Goal: Communication & Community: Answer question/provide support

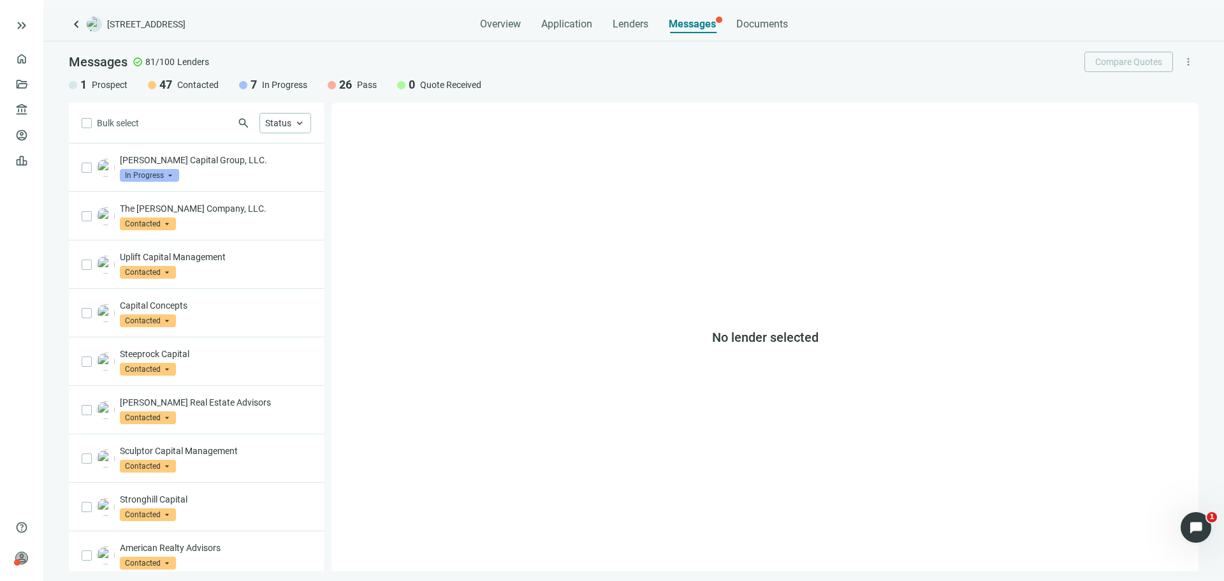
click at [77, 24] on span "keyboard_arrow_left" at bounding box center [76, 24] width 15 height 15
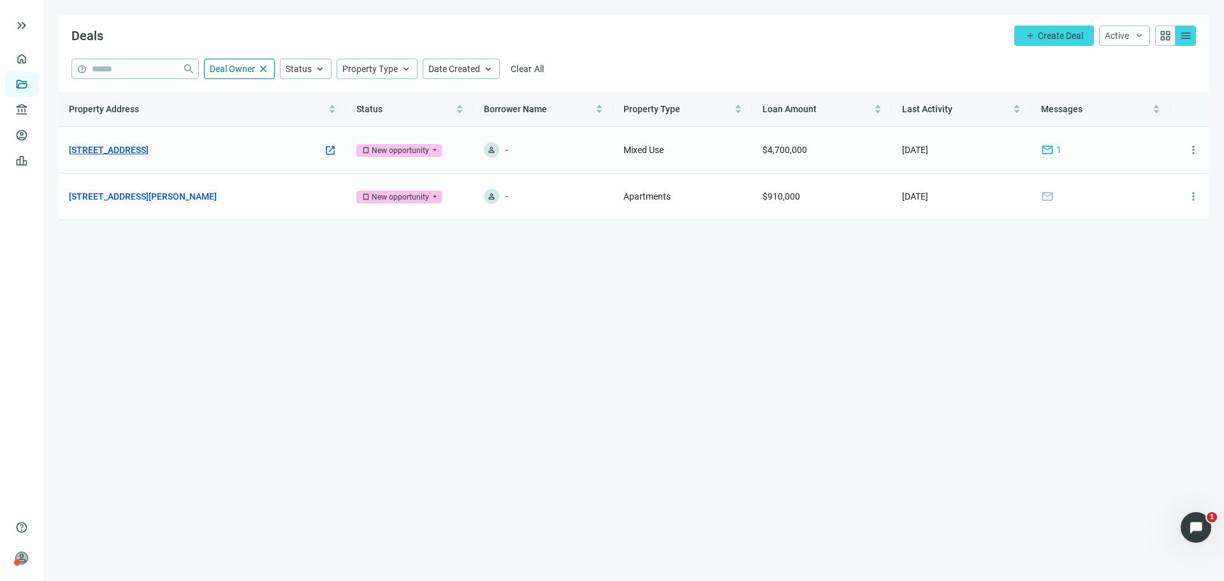
click at [149, 146] on link "[STREET_ADDRESS]" at bounding box center [109, 150] width 80 height 14
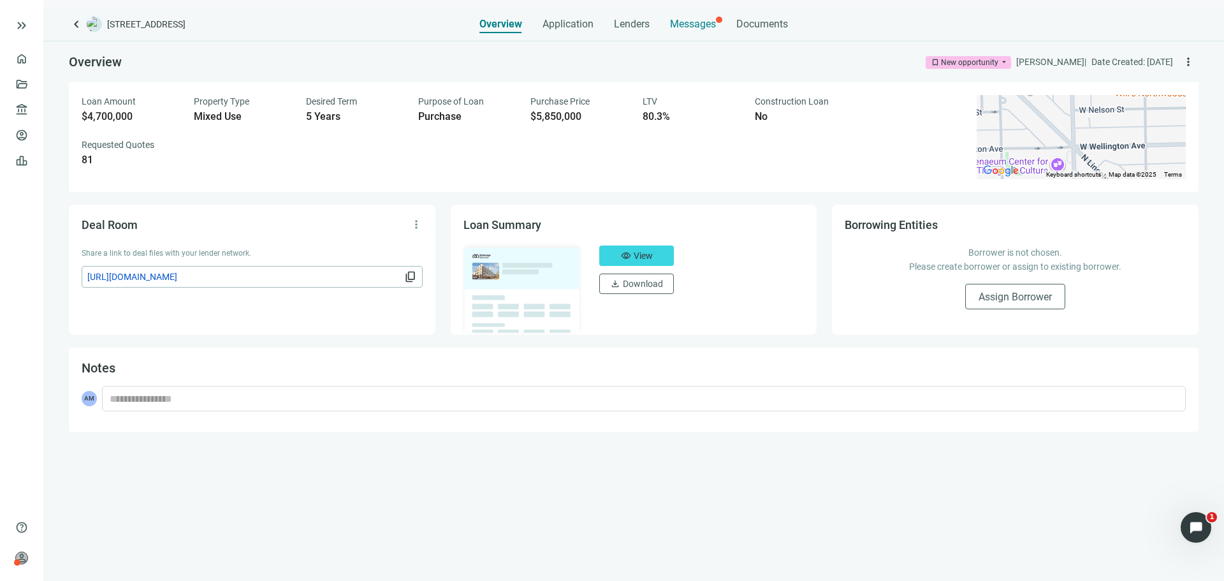
click at [683, 24] on span "Messages" at bounding box center [693, 24] width 46 height 12
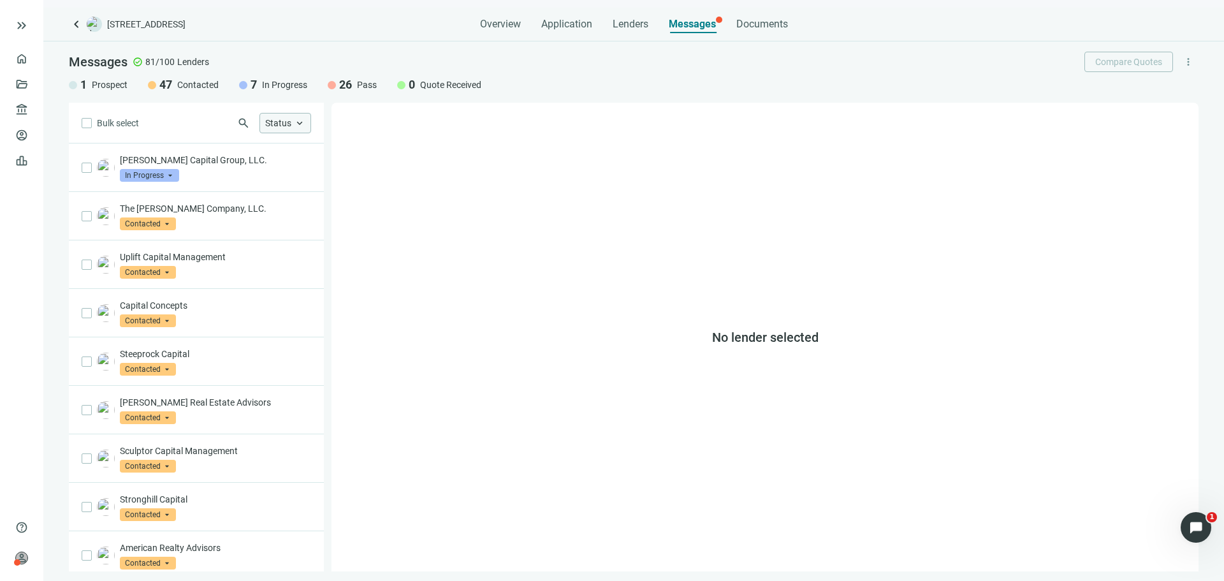
click at [279, 126] on span "Status" at bounding box center [278, 123] width 26 height 10
click at [296, 117] on span "keyboard_arrow_up" at bounding box center [299, 122] width 11 height 11
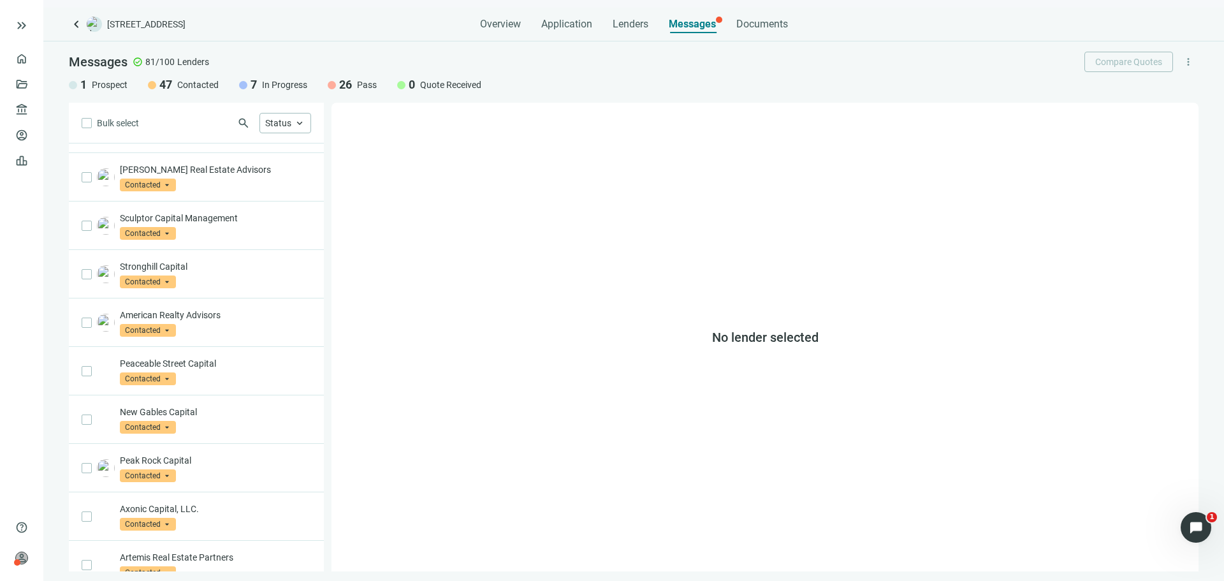
scroll to position [595, 0]
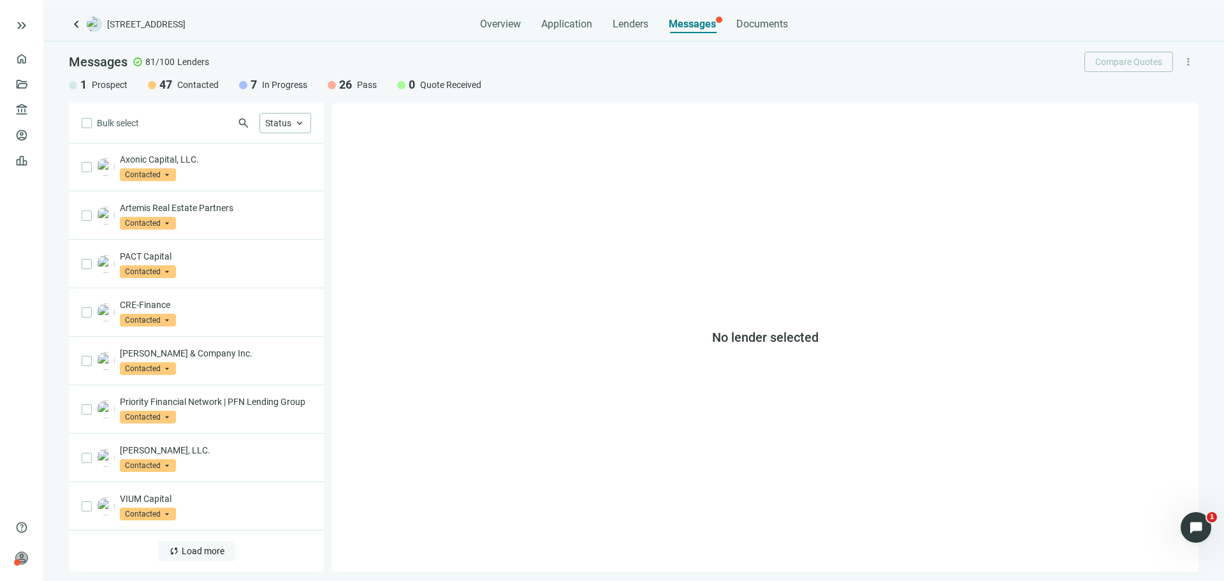
click at [203, 555] on span "Load more" at bounding box center [203, 551] width 43 height 10
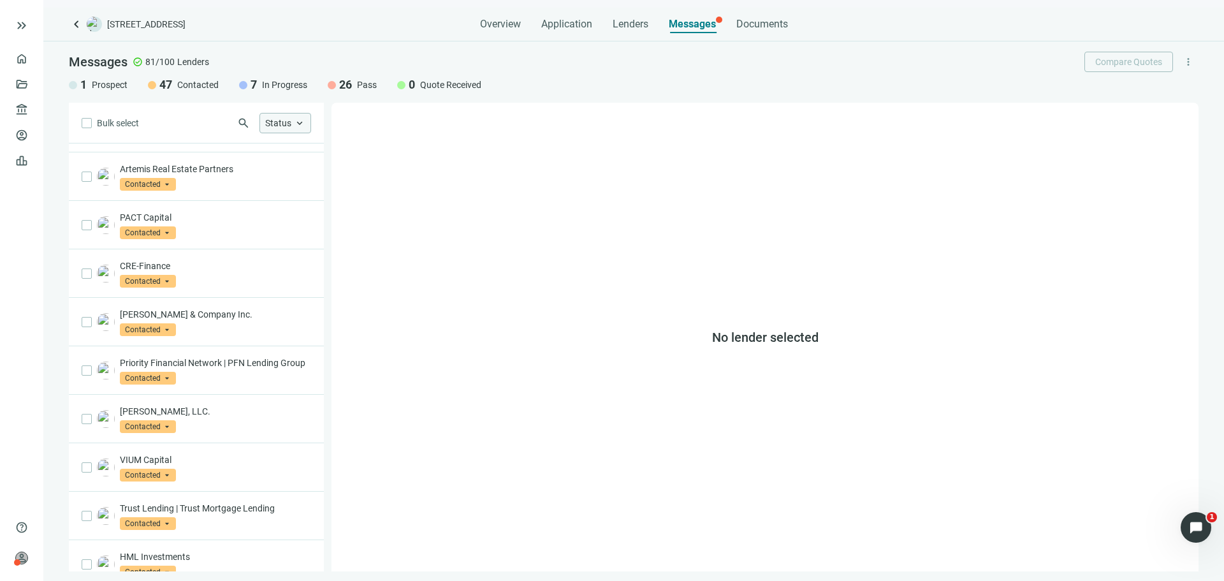
click at [281, 119] on span "Status" at bounding box center [278, 123] width 26 height 10
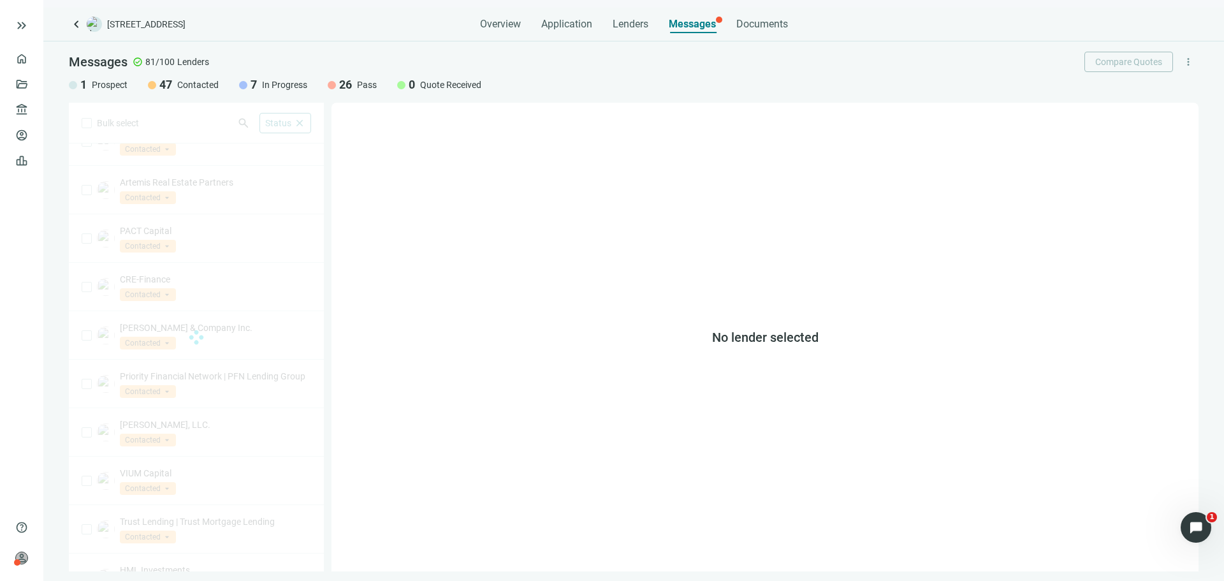
click at [657, 153] on div "No lender selected" at bounding box center [765, 337] width 867 height 469
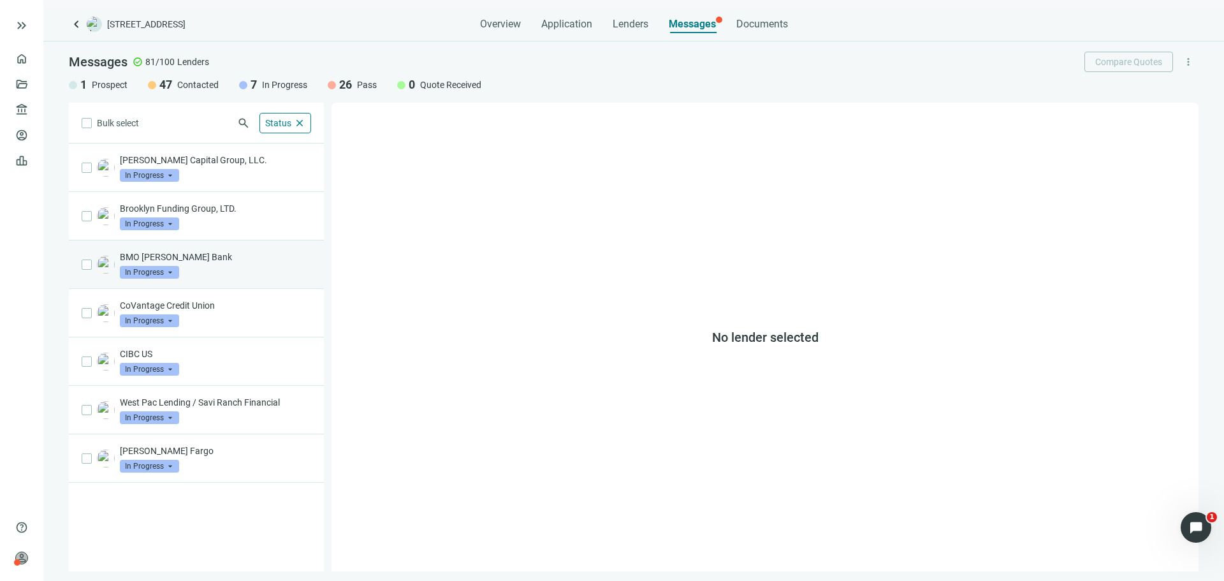
click at [222, 275] on div "BMO [PERSON_NAME] Bank In Progress arrow_drop_down" at bounding box center [215, 265] width 191 height 28
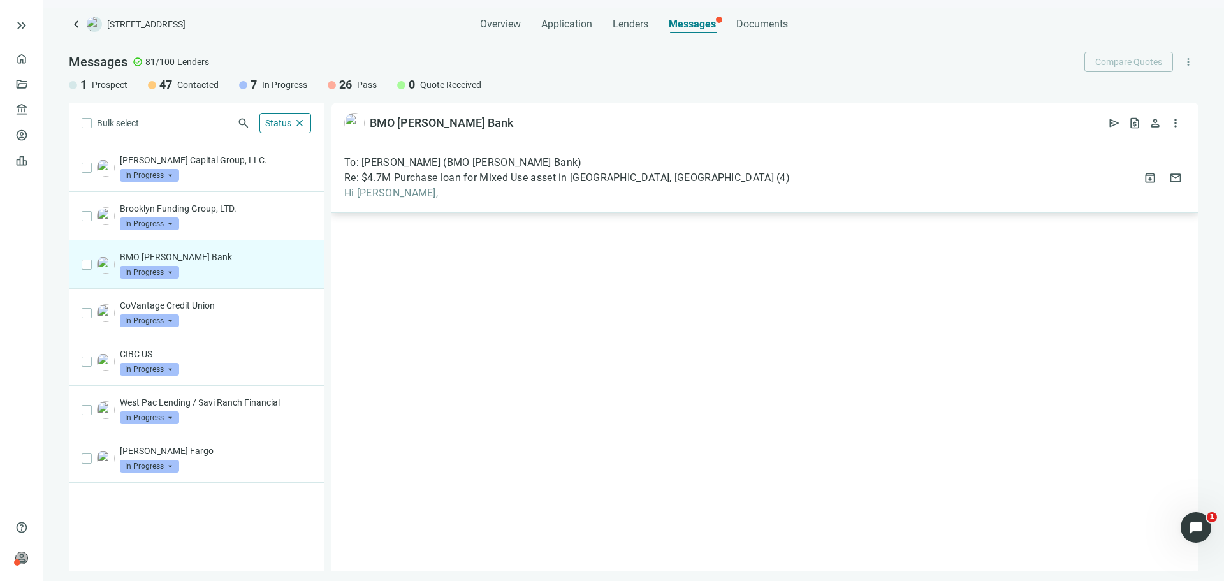
click at [446, 186] on div "To: [PERSON_NAME] (BMO [PERSON_NAME] Bank) Re: $4.7M Purchase loan for Mixed Us…" at bounding box center [567, 177] width 446 height 43
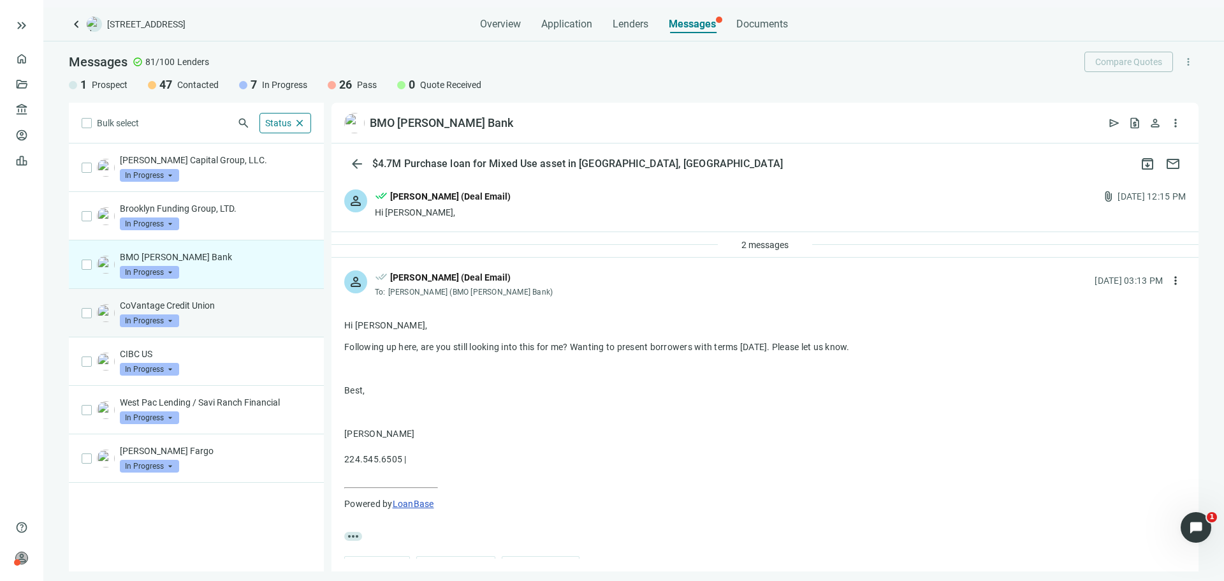
click at [235, 305] on p "CoVantage Credit Union" at bounding box center [215, 305] width 191 height 13
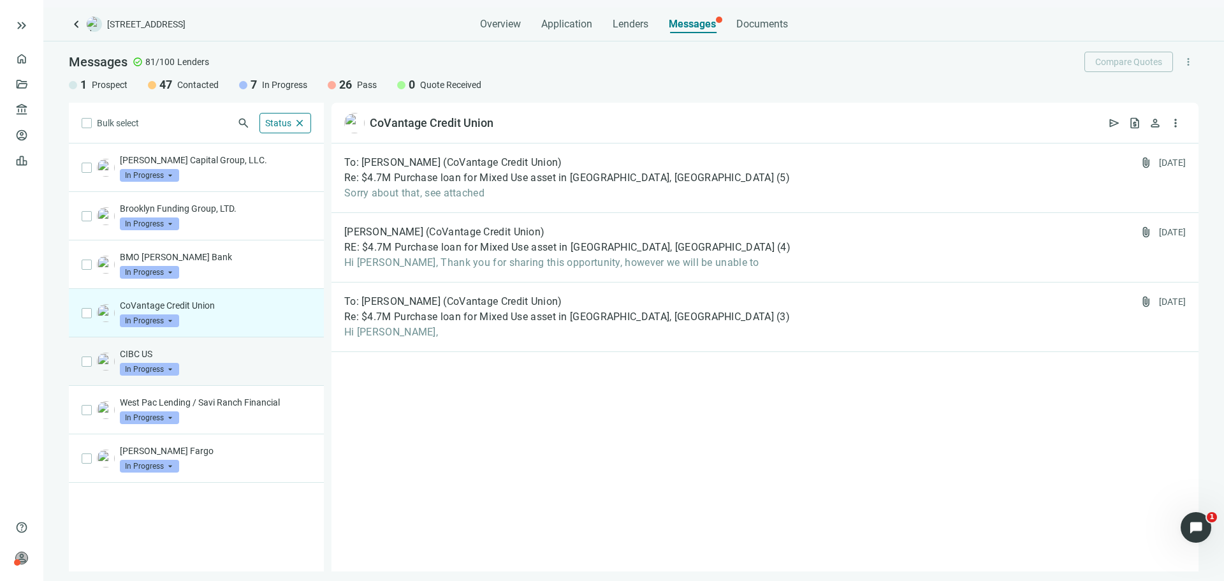
click at [267, 369] on div "CIBC US In Progress arrow_drop_down" at bounding box center [215, 361] width 191 height 28
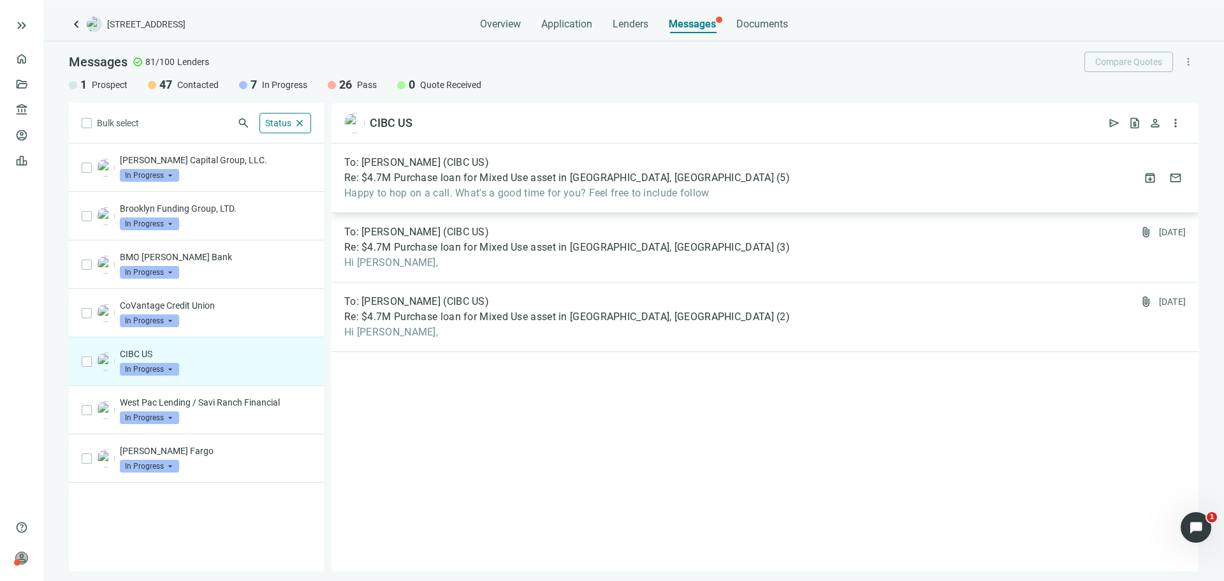
click at [482, 197] on span "Happy to hop on a call. What's a good time for you? Feel free to include follow" at bounding box center [567, 193] width 446 height 13
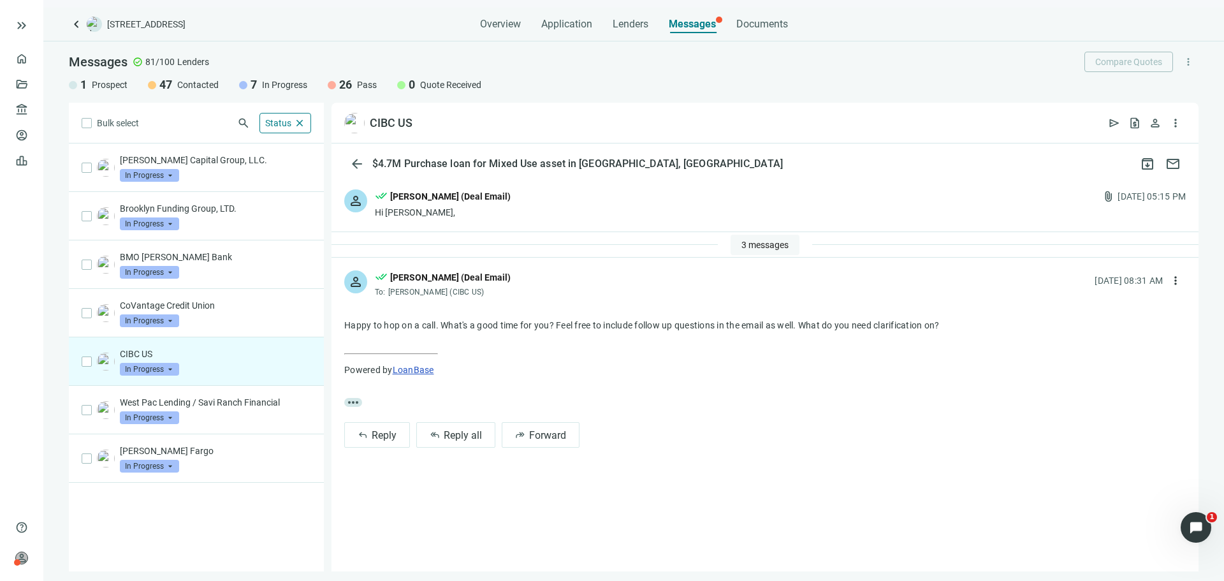
click at [768, 235] on button "3 messages" at bounding box center [765, 245] width 69 height 20
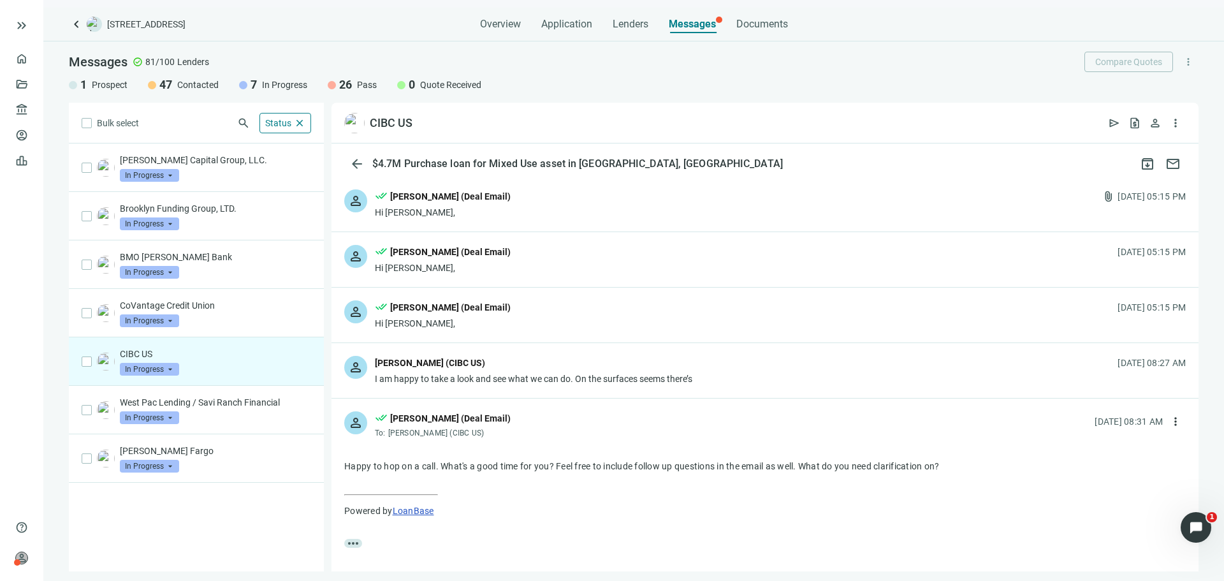
click at [771, 371] on div "person [PERSON_NAME] (CIBC US) I am happy to take a look and see what we can do…" at bounding box center [765, 370] width 867 height 55
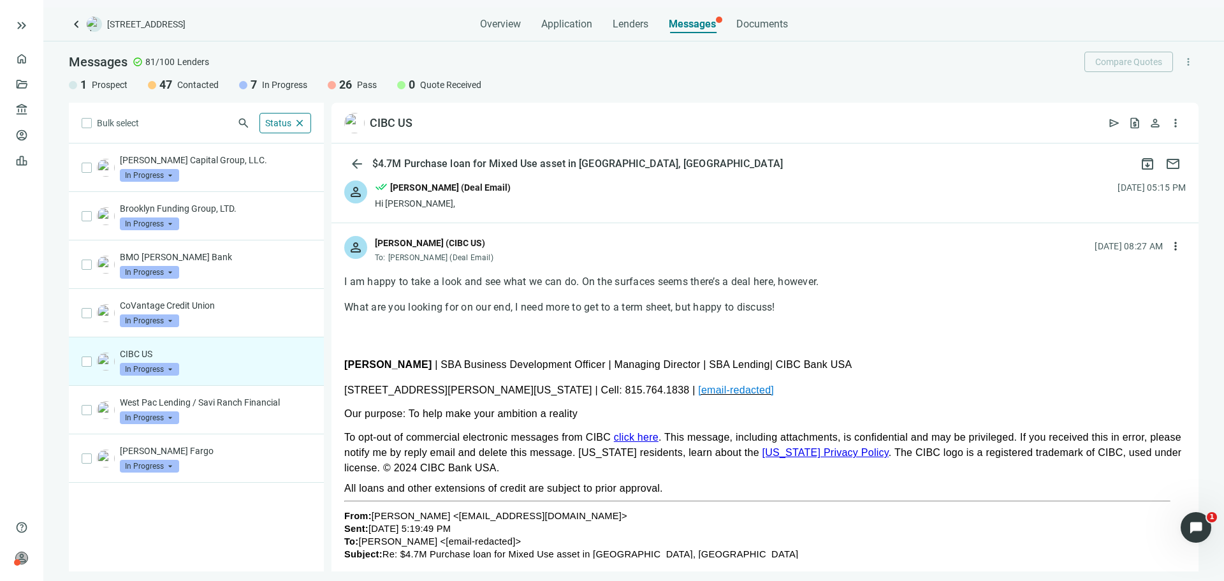
scroll to position [128, 0]
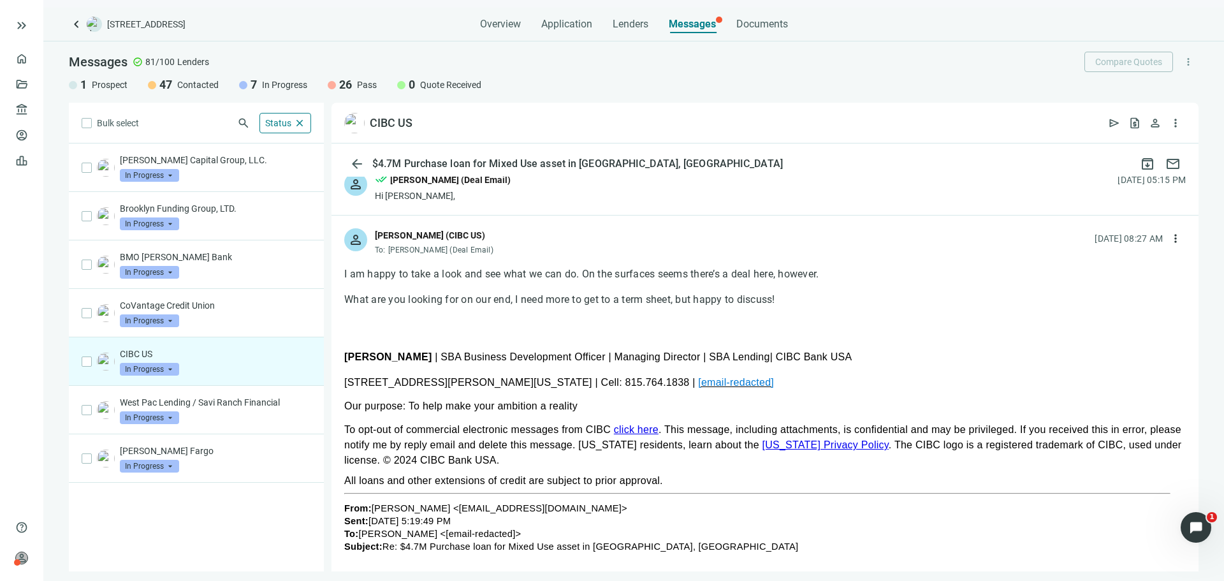
click at [1150, 230] on div "[DATE] 08:27 AM more_vert" at bounding box center [1140, 238] width 91 height 20
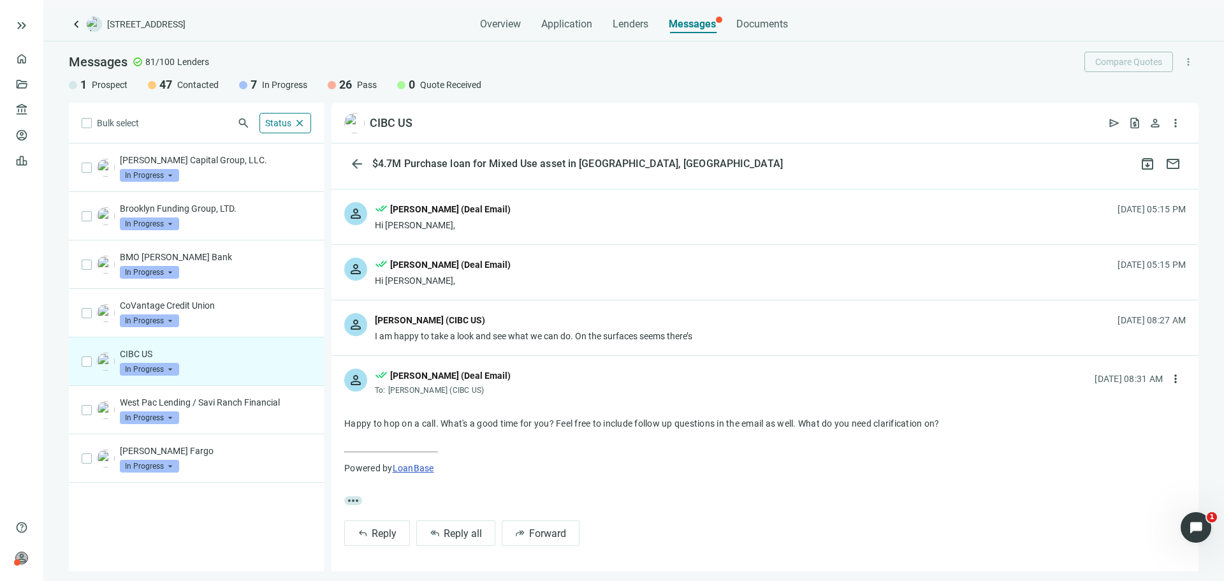
scroll to position [43, 0]
click at [786, 330] on div "person [PERSON_NAME] (CIBC US) I am happy to take a look and see what we can do…" at bounding box center [765, 327] width 867 height 55
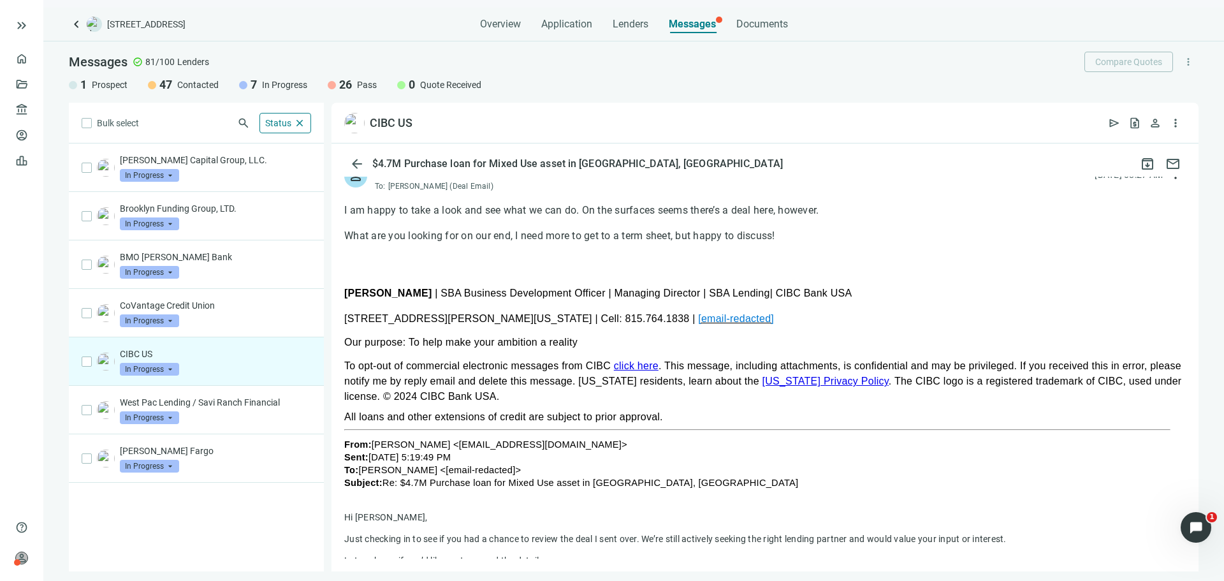
scroll to position [128, 0]
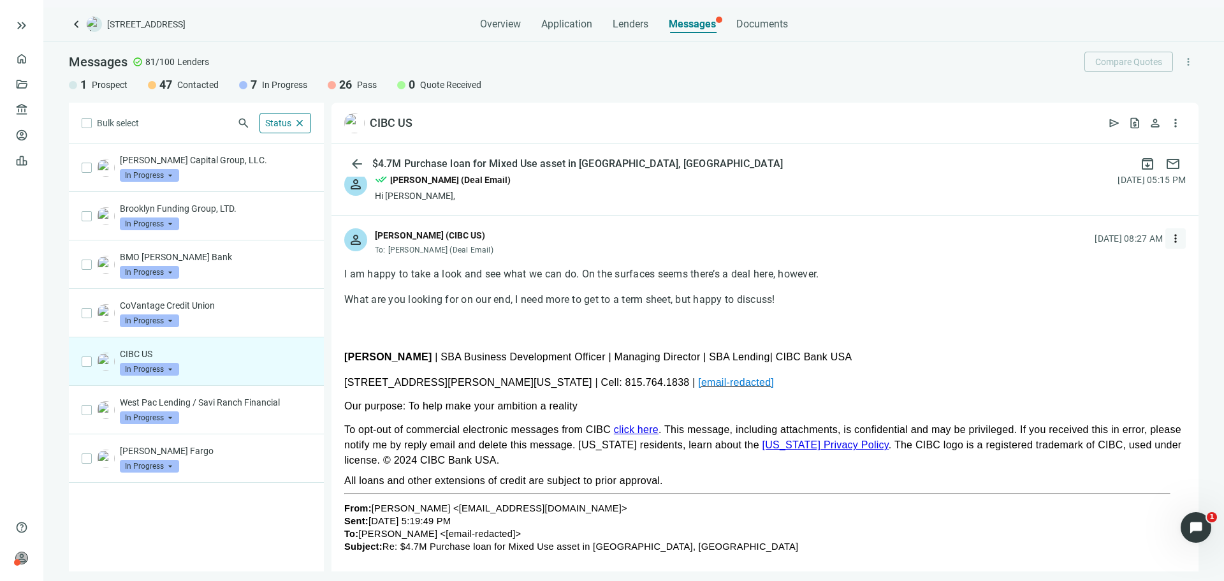
click at [1169, 237] on span "more_vert" at bounding box center [1175, 238] width 13 height 13
click at [1102, 274] on div "reply Reply" at bounding box center [1105, 267] width 135 height 23
type textarea "**********"
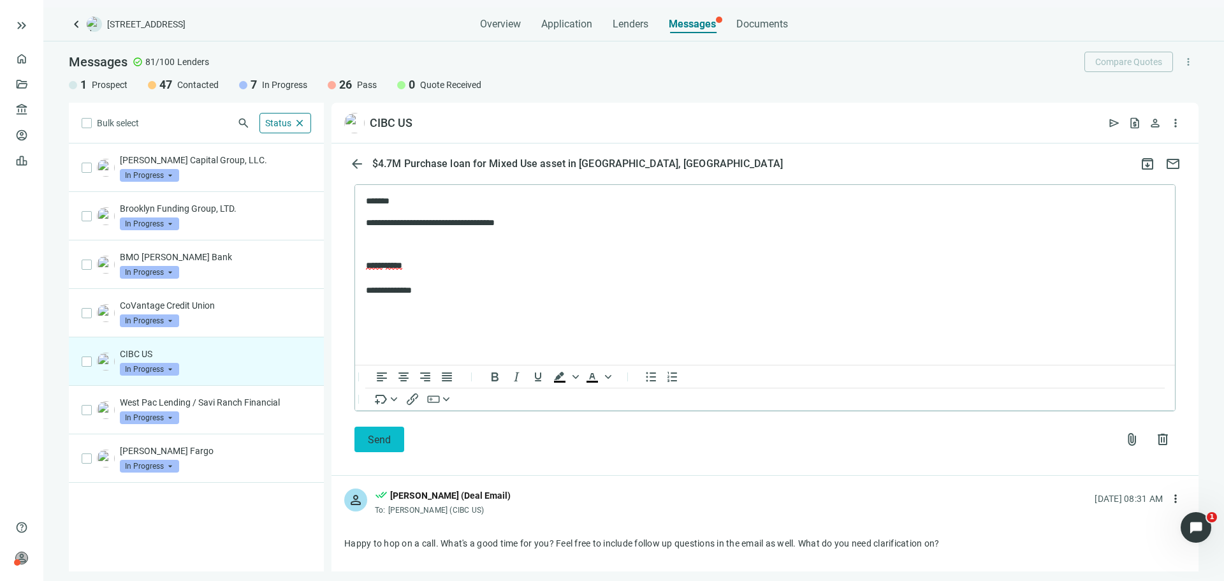
click at [376, 434] on span "Send" at bounding box center [379, 440] width 23 height 12
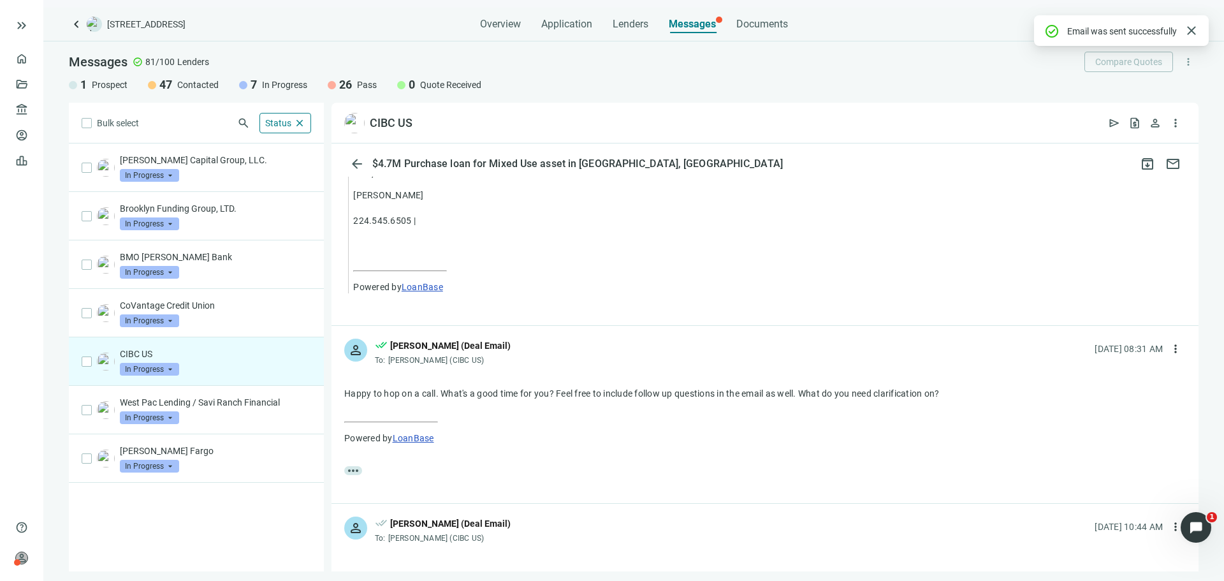
scroll to position [1235, 0]
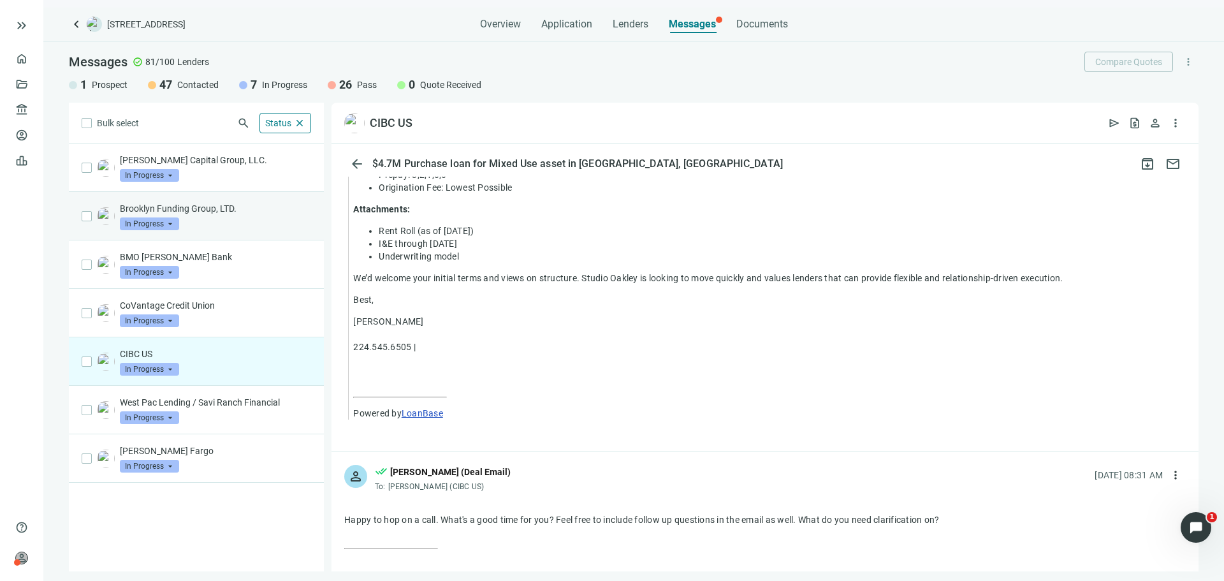
click at [256, 217] on div "Brooklyn Funding Group, LTD. In Progress arrow_drop_down" at bounding box center [215, 216] width 191 height 28
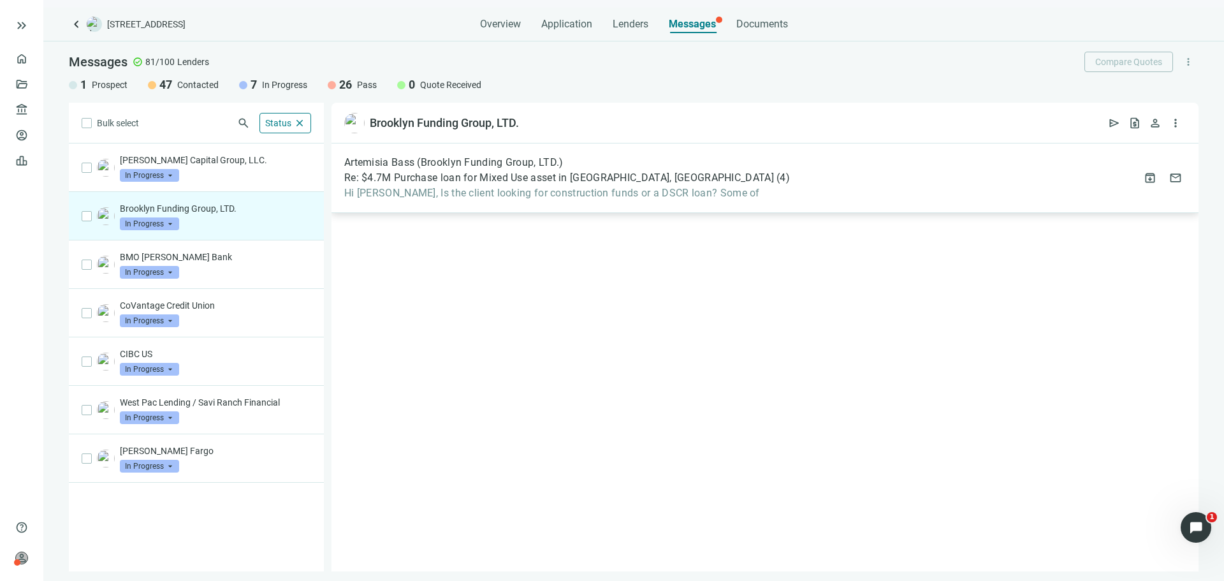
click at [532, 185] on div "Artemisia Bass (Brooklyn Funding Group, LTD.) Re: $4.7M Purchase loan for Mixed…" at bounding box center [567, 177] width 446 height 43
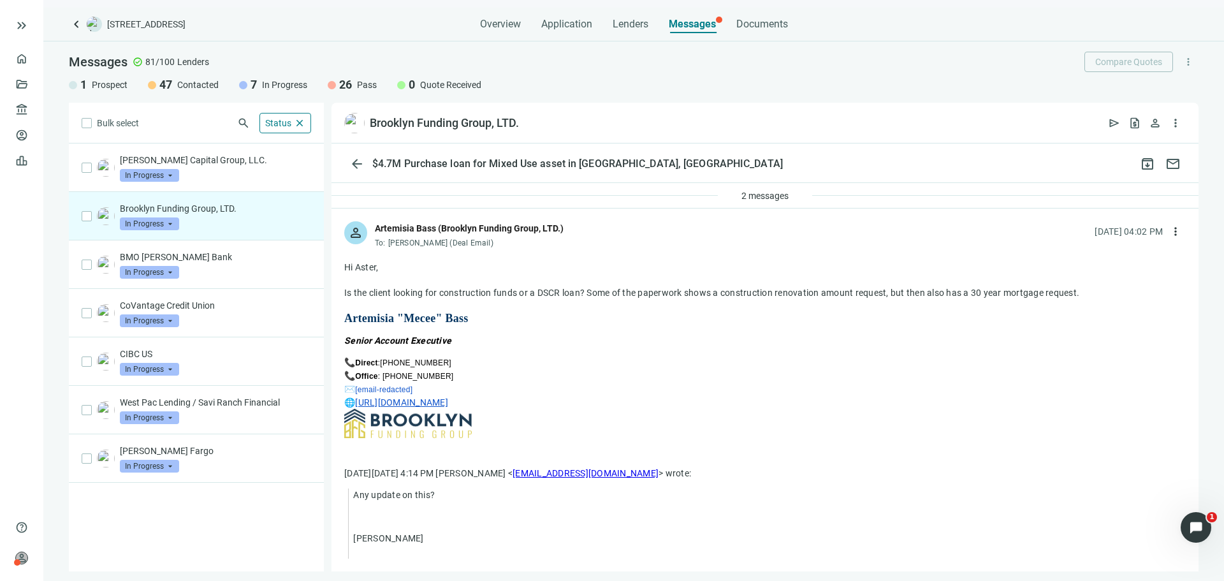
scroll to position [64, 0]
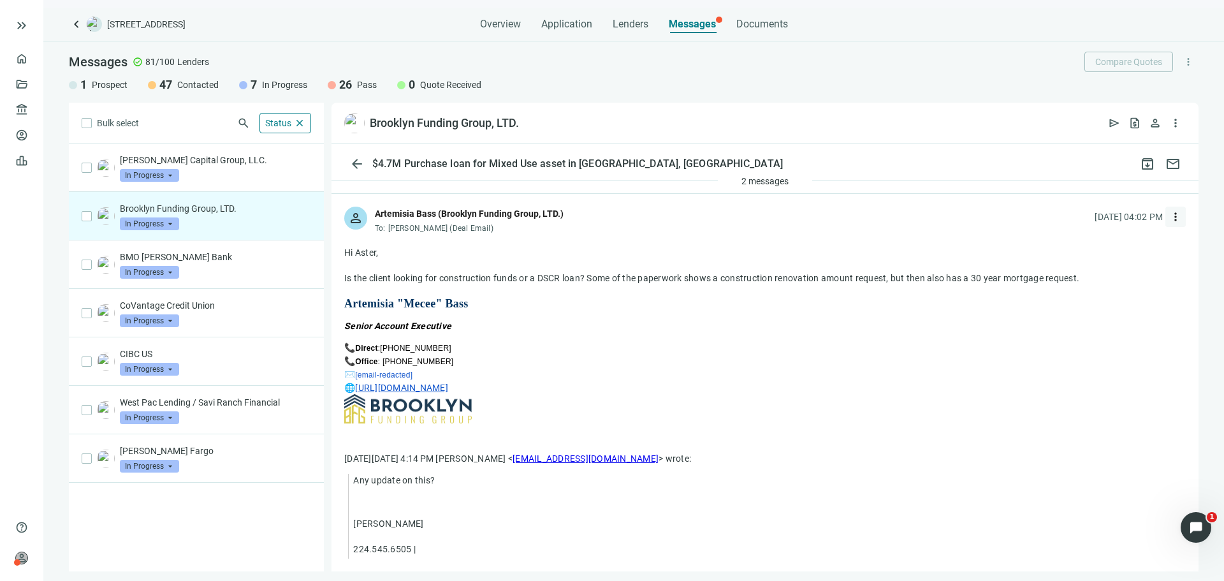
click at [1169, 214] on span "more_vert" at bounding box center [1175, 216] width 13 height 13
click at [1093, 248] on div "reply Reply" at bounding box center [1105, 246] width 135 height 23
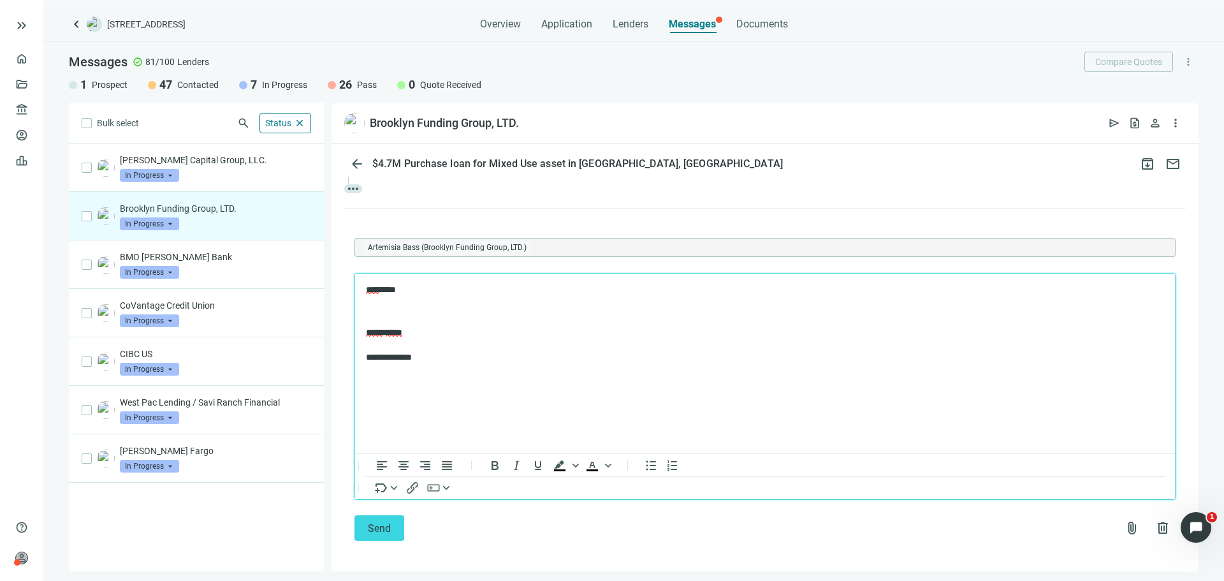
scroll to position [506, 0]
click at [1157, 522] on span "delete" at bounding box center [1162, 522] width 15 height 15
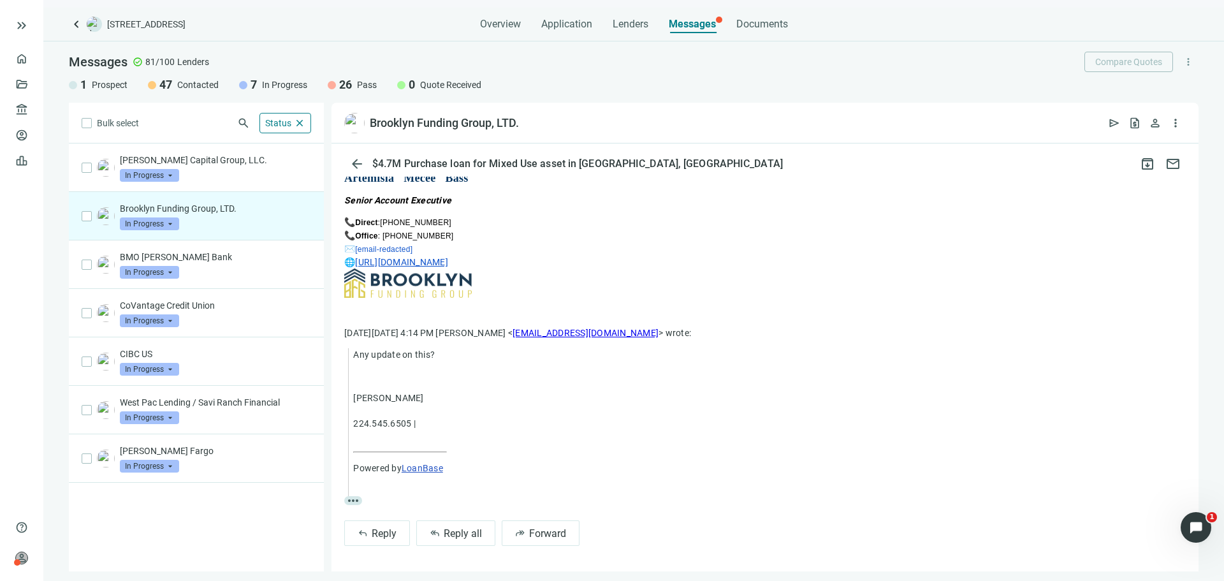
scroll to position [189, 0]
click at [218, 360] on div "CIBC US In Progress arrow_drop_down" at bounding box center [215, 361] width 191 height 28
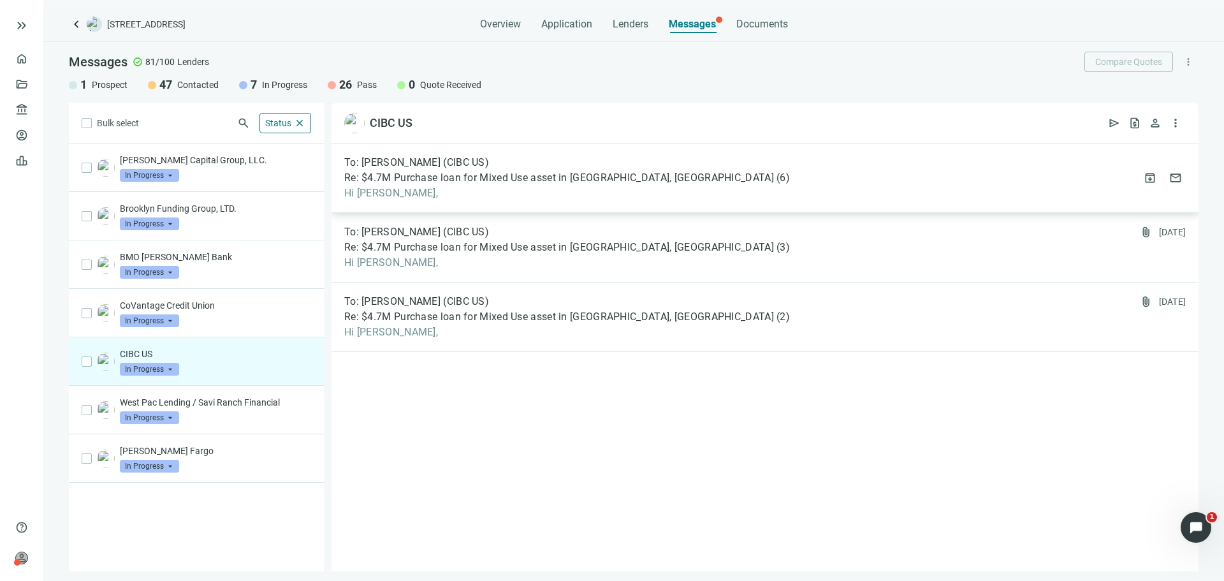
click at [539, 193] on span "Hi [PERSON_NAME]," at bounding box center [567, 193] width 446 height 13
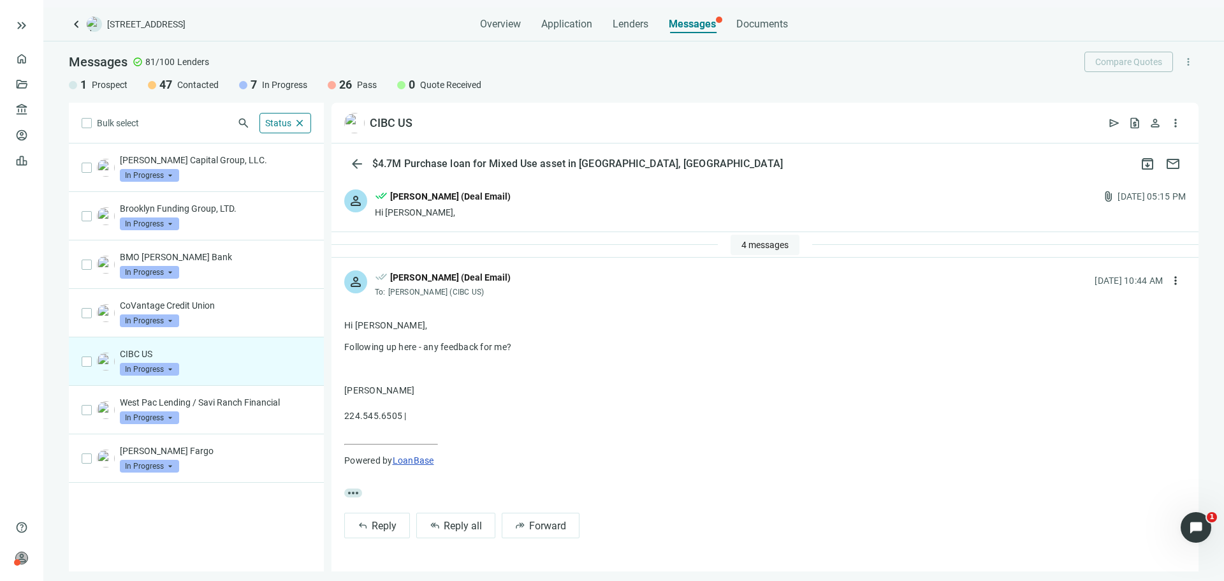
click at [750, 235] on button "4 messages" at bounding box center [765, 245] width 69 height 20
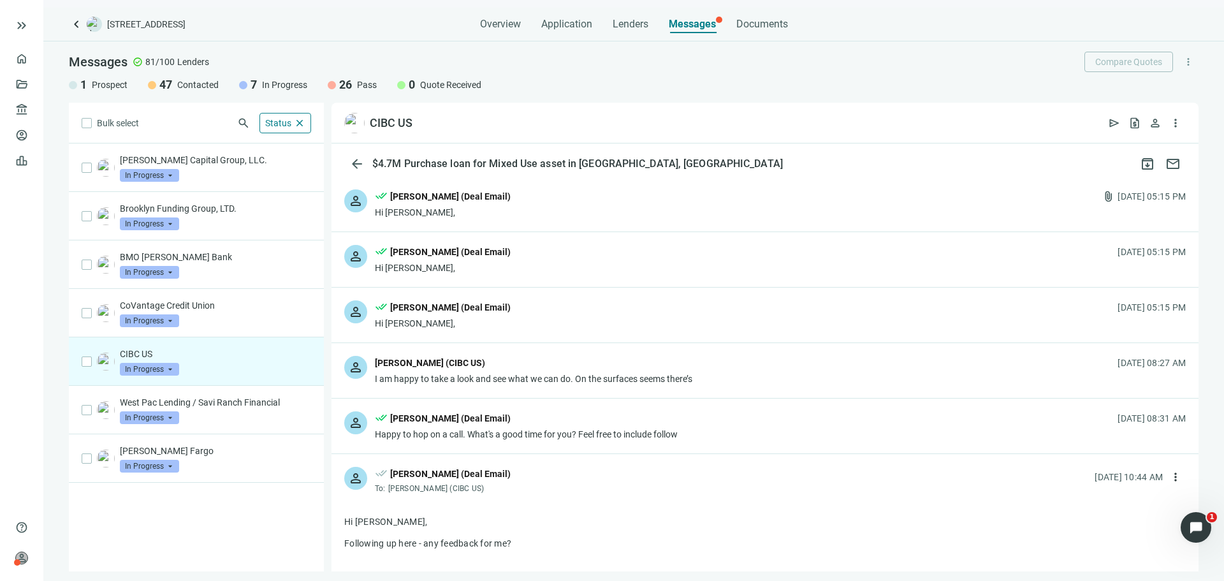
click at [751, 244] on div "person done_all [PERSON_NAME] (Deal Email) Hi [PERSON_NAME], [DATE] 05:15 PM" at bounding box center [765, 259] width 867 height 55
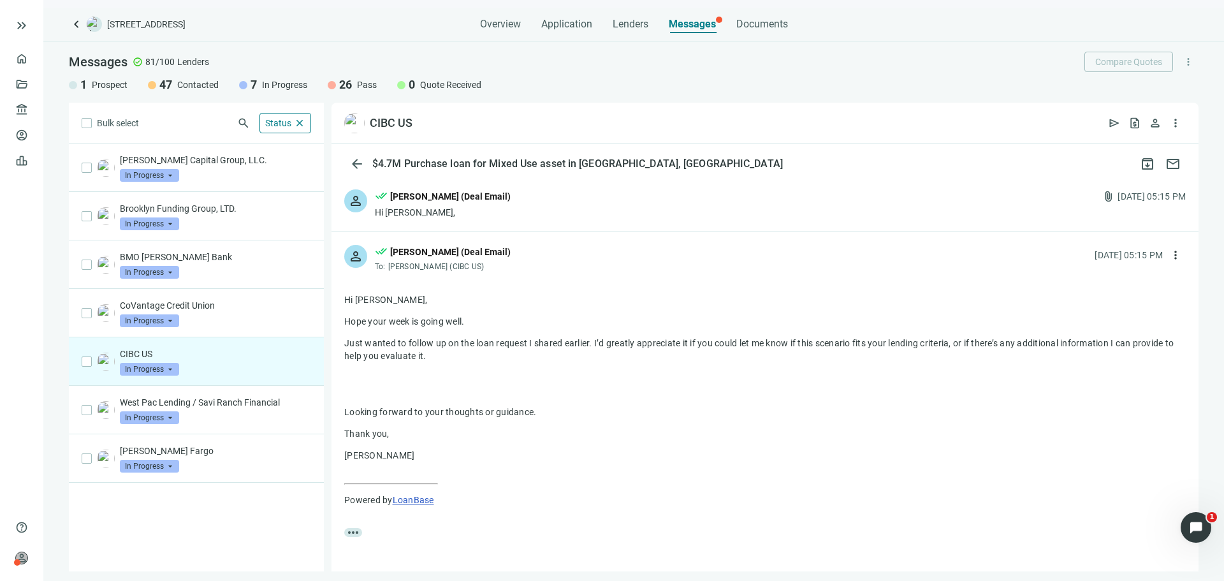
drag, startPoint x: 752, startPoint y: 251, endPoint x: 767, endPoint y: 253, distance: 14.9
click at [767, 253] on div "person done_all [PERSON_NAME] (Deal Email) To: [PERSON_NAME] (CIBC US) [DATE] 0…" at bounding box center [765, 253] width 867 height 42
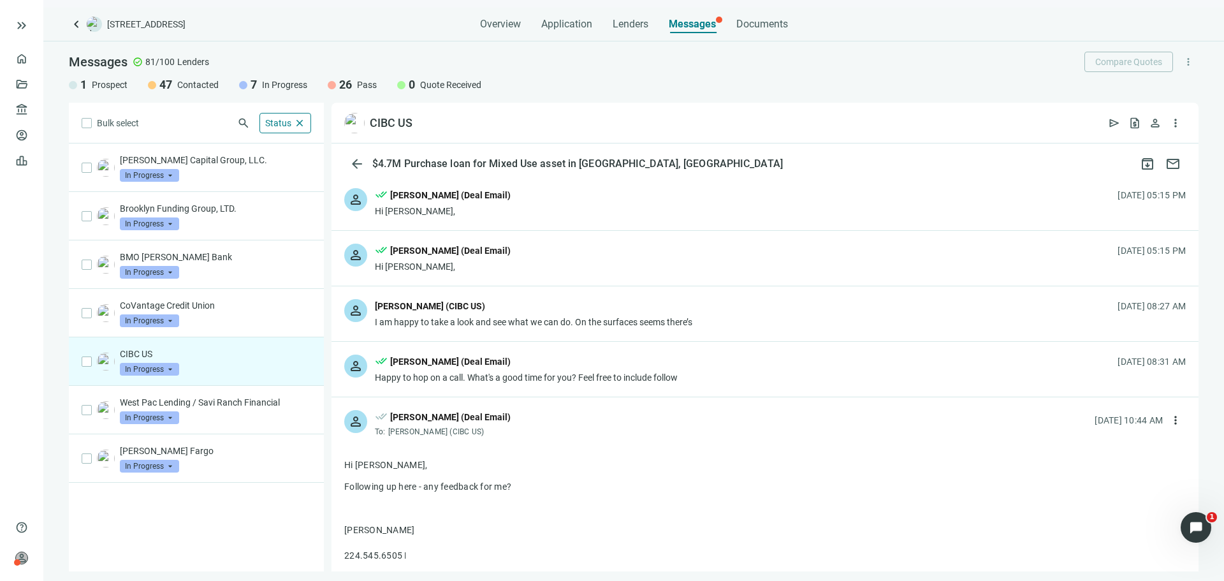
scroll to position [128, 0]
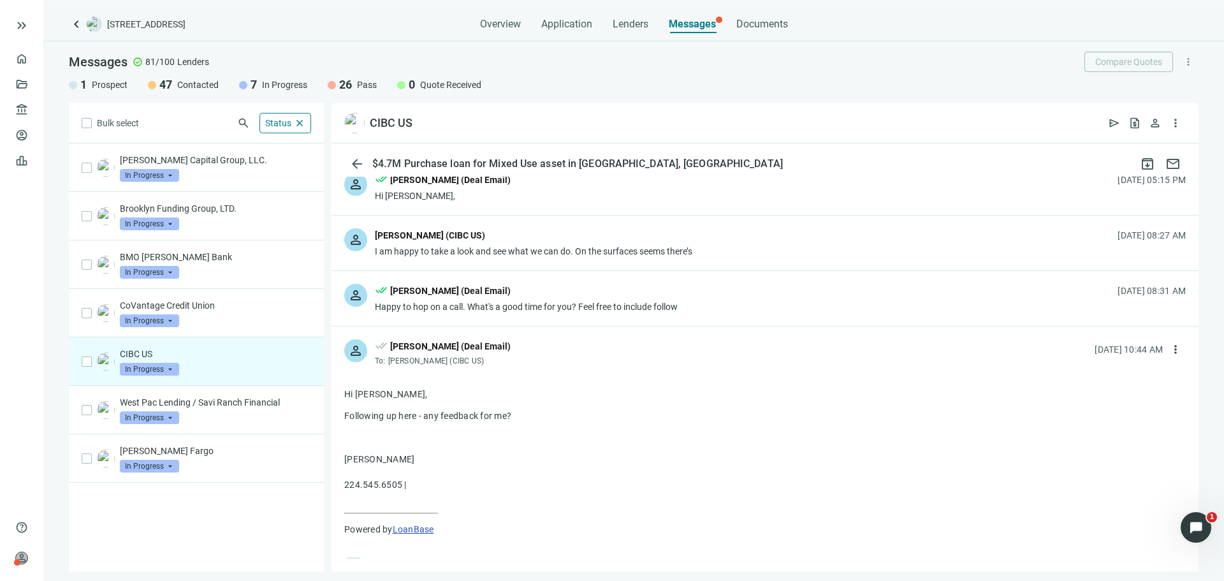
click at [673, 242] on div "[PERSON_NAME] (CIBC US)" at bounding box center [534, 236] width 318 height 17
